Goal: Information Seeking & Learning: Stay updated

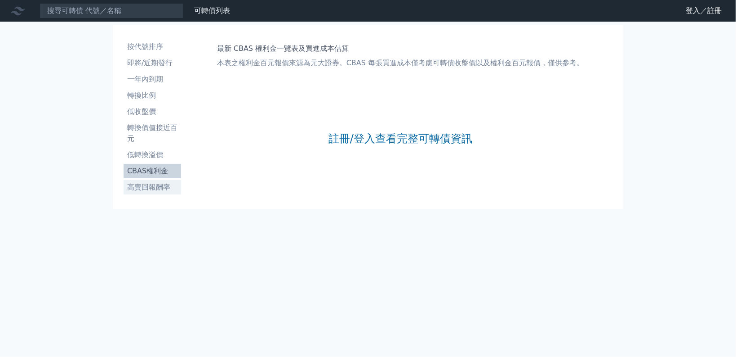
click at [156, 186] on li "高賣回報酬率" at bounding box center [153, 187] width 58 height 11
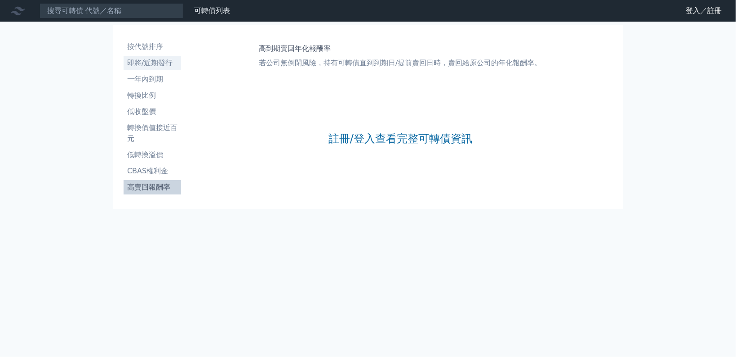
click at [160, 60] on li "即將/近期發行" at bounding box center [153, 63] width 58 height 11
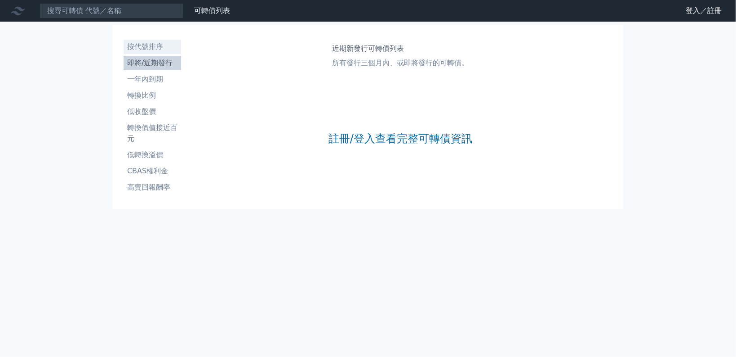
click at [156, 47] on li "按代號排序" at bounding box center [153, 46] width 58 height 11
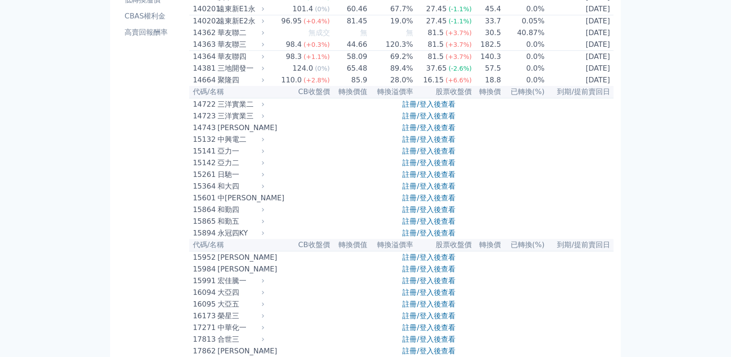
scroll to position [36, 0]
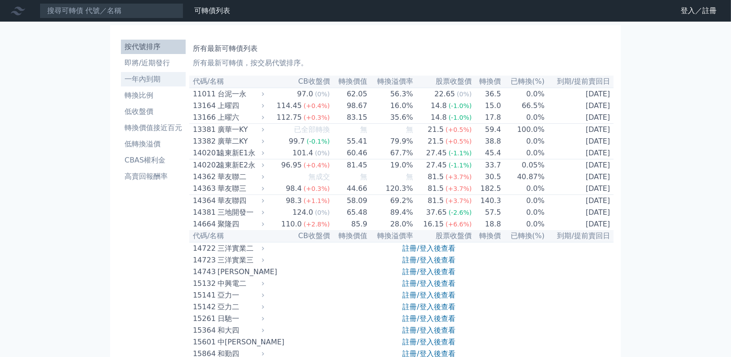
click at [156, 80] on li "一年內到期" at bounding box center [153, 79] width 65 height 11
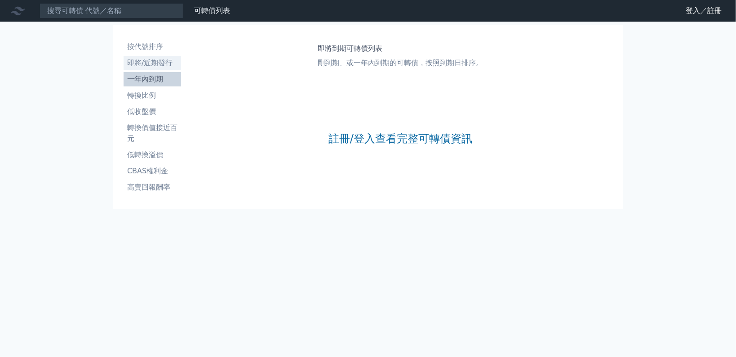
click at [156, 66] on li "即將/近期發行" at bounding box center [153, 63] width 58 height 11
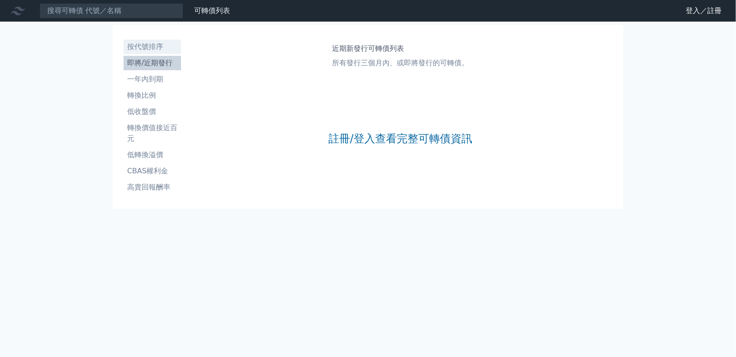
click at [163, 52] on li "按代號排序" at bounding box center [153, 46] width 58 height 11
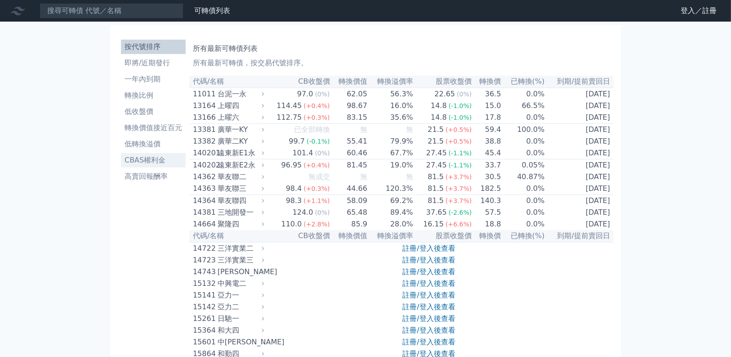
click at [149, 156] on li "CBAS權利金" at bounding box center [153, 160] width 65 height 11
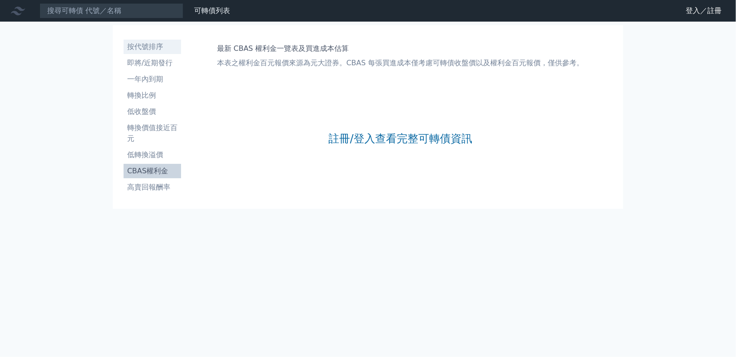
click at [155, 53] on link "按代號排序" at bounding box center [153, 47] width 58 height 14
